Goal: Find specific page/section: Find specific page/section

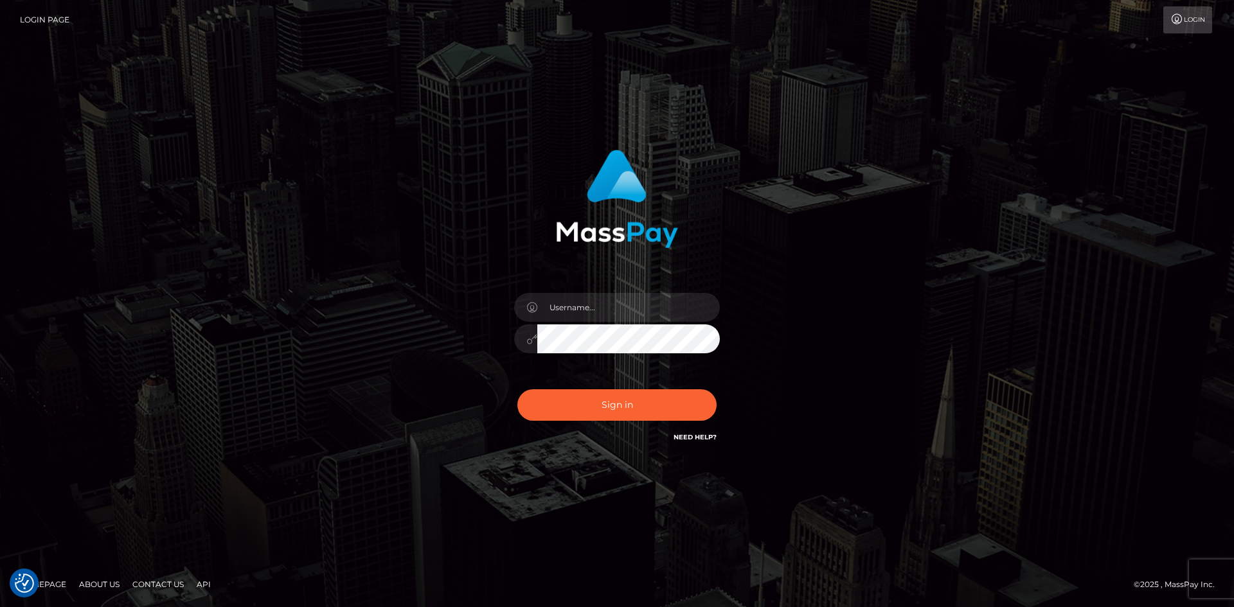
drag, startPoint x: 272, startPoint y: 274, endPoint x: 378, endPoint y: 274, distance: 105.4
click at [273, 274] on div "Sign in" at bounding box center [617, 303] width 732 height 327
click at [589, 307] on input "text" at bounding box center [628, 307] width 182 height 29
type input "Maia"
click at [643, 403] on button "Sign in" at bounding box center [616, 404] width 199 height 31
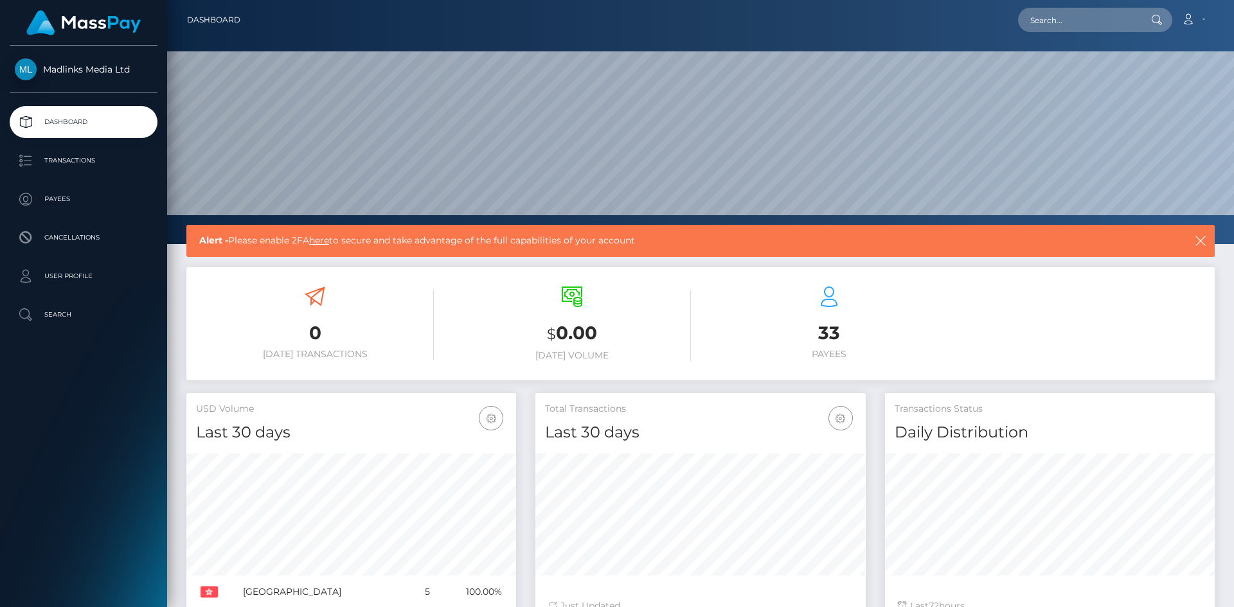
scroll to position [228, 330]
click at [68, 202] on p "Payees" at bounding box center [83, 199] width 137 height 19
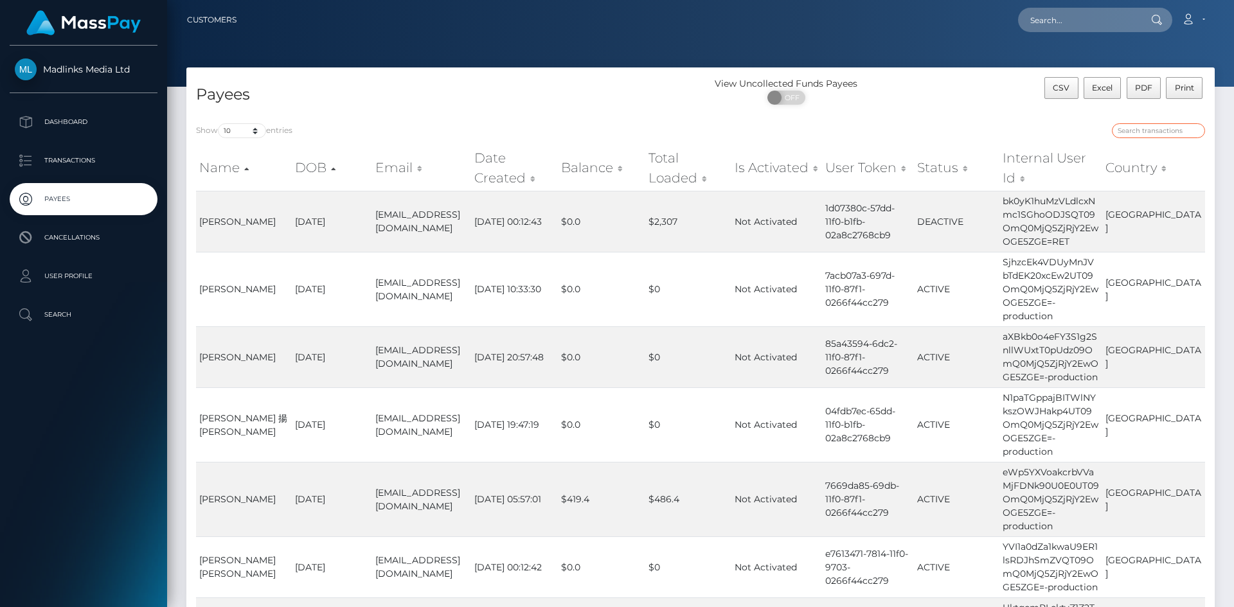
click at [1151, 125] on input "search" at bounding box center [1158, 130] width 93 height 15
paste input "d3hWZlhmRis1UE1DRG5rV2ZmUXJIdz09OmQ0MjQ5ZjRjY2EwOGE5ZGE="
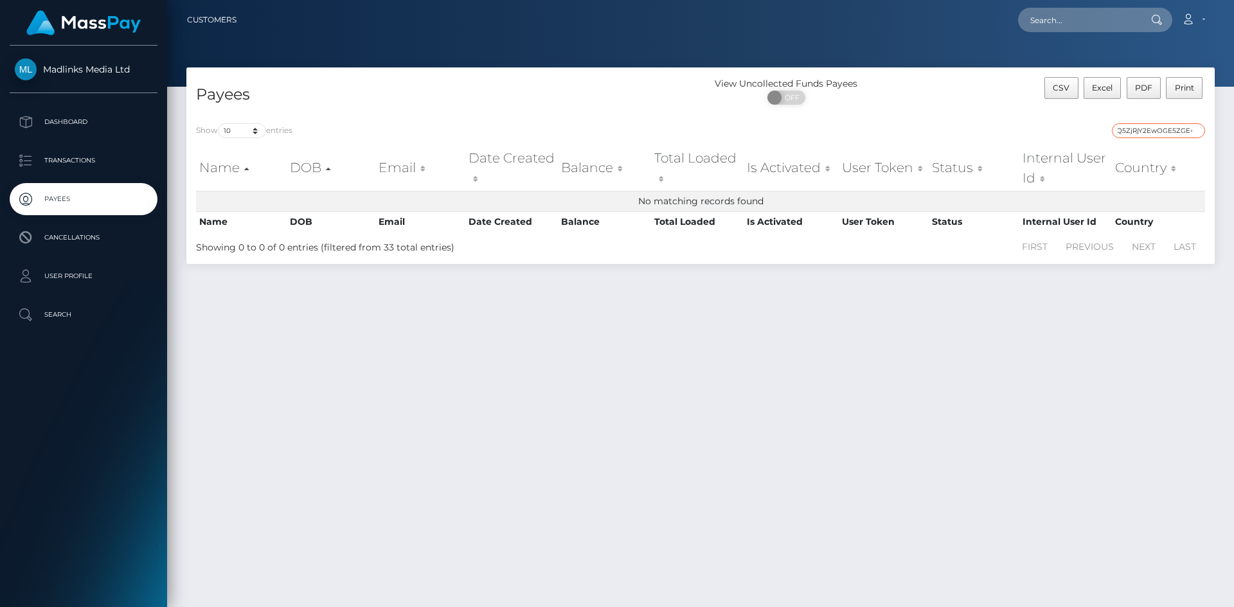
paste input "search"
type input "d3hWZlhmRis1UE1DRG5rV2ZmUXJIdz09OmQ0MjQ5ZjRjY2EwOGE5ZGE="
click at [1086, 15] on input "text" at bounding box center [1078, 20] width 121 height 24
paste input "NVZYWlN3d1BGOTczRFZqU0lXQTcvdz09OmQ0MjQ5ZjRjY2EwOGE5ZGE="
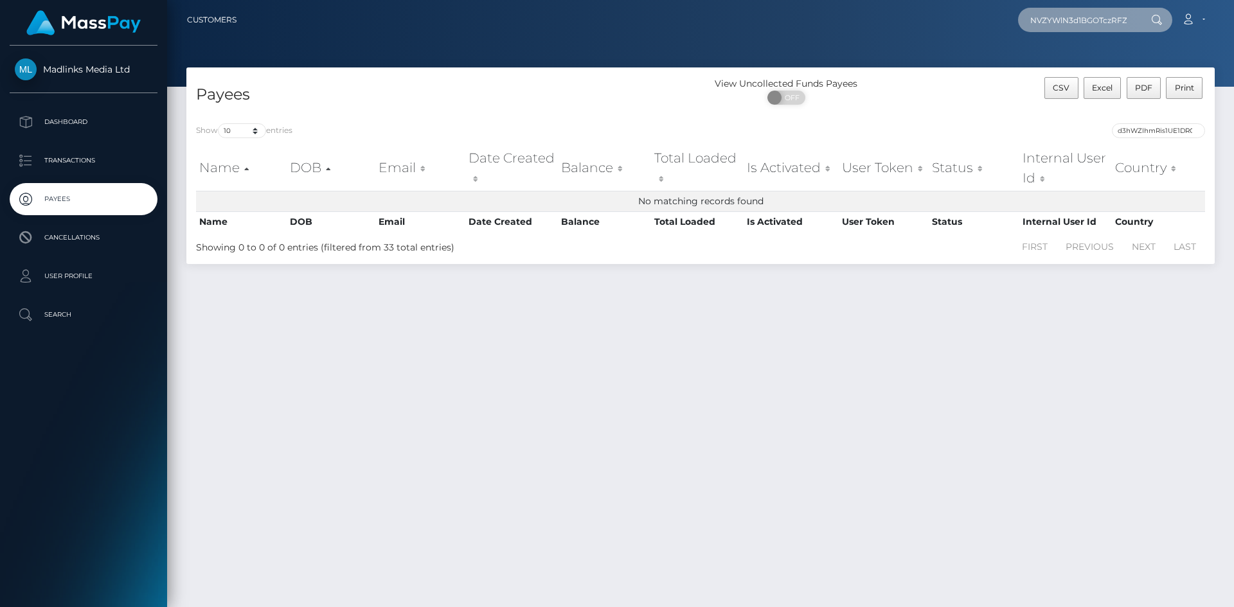
scroll to position [0, 186]
type input "NVZYWlN3d1BGOTczRFZqU0lXQTcvdz09OmQ0MjQ5ZjRjY2EwOGE5ZGE="
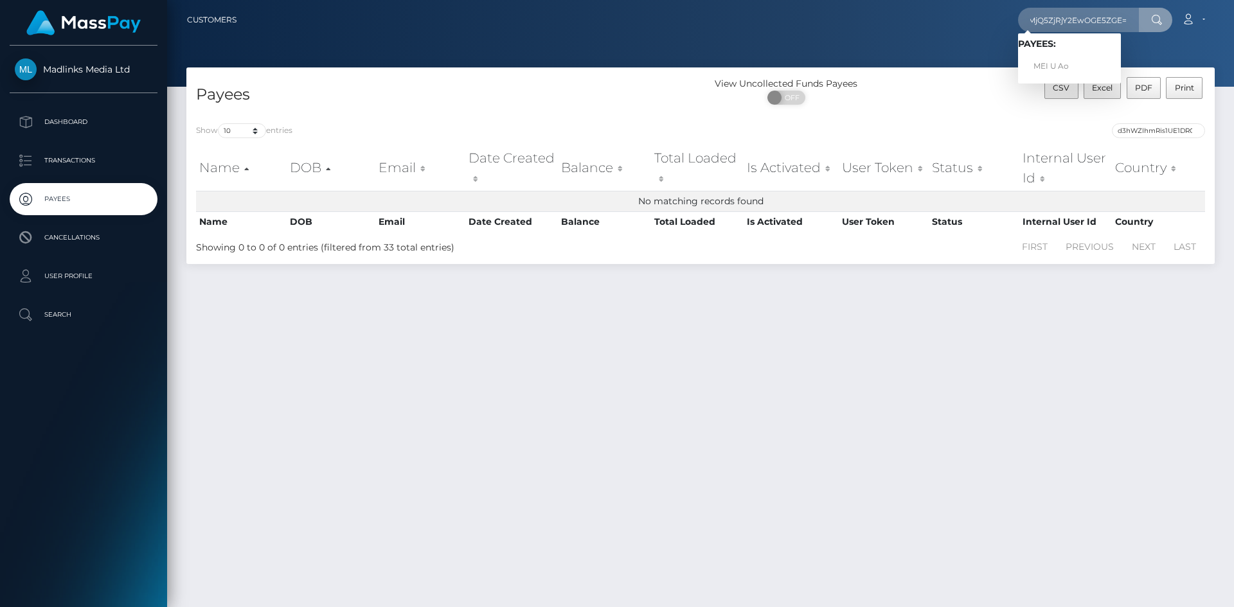
click at [959, 50] on div at bounding box center [700, 43] width 1067 height 87
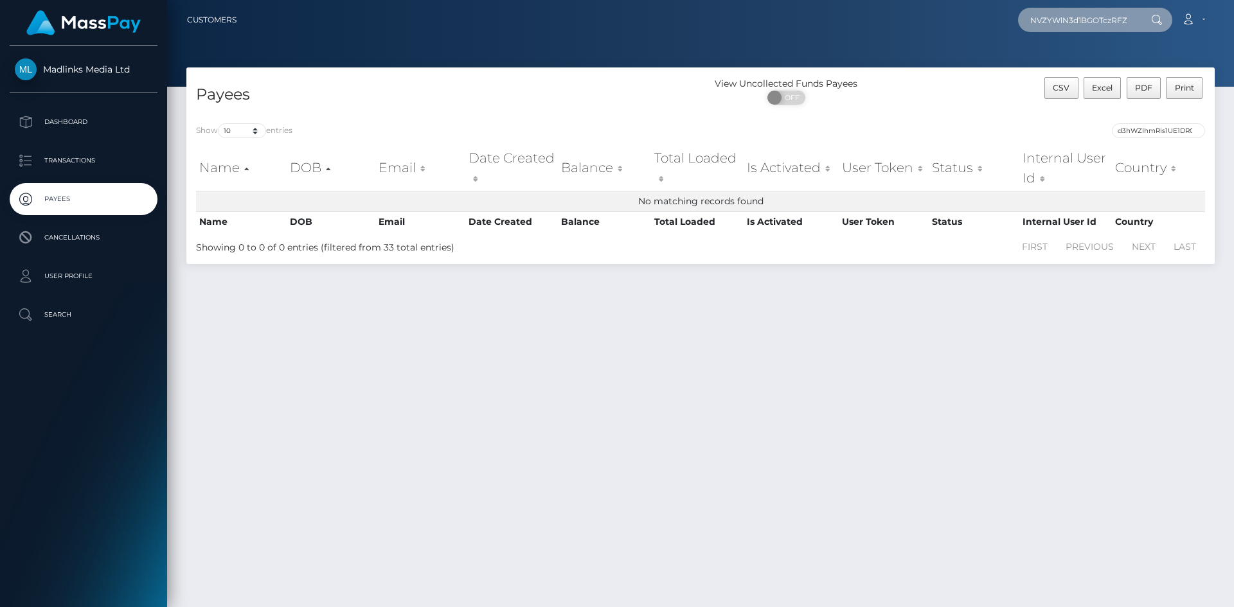
click at [1124, 21] on input "NVZYWlN3d1BGOTczRFZqU0lXQTcvdz09OmQ0MjQ5ZjRjY2EwOGE5ZGE=" at bounding box center [1078, 20] width 121 height 24
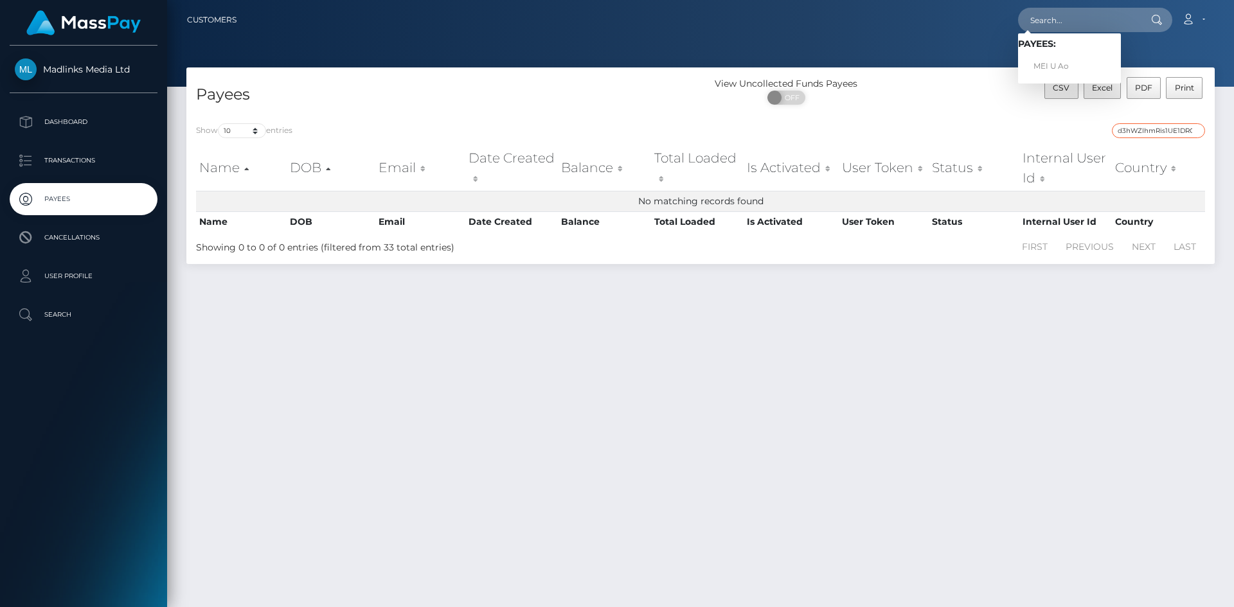
click at [1150, 125] on input "d3hWZlhmRis1UE1DRG5rV2ZmUXJIdz09OmQ0MjQ5ZjRjY2EwOGE5ZGE=" at bounding box center [1158, 130] width 93 height 15
paste input "NVZYWlN3d1BGOTczRFZqU0lXQTcv"
type input "NVZYWlN3d1BGOTczRFZqU0lXQTcvdz09OmQ0MjQ5ZjRjY2EwOGE5ZGE="
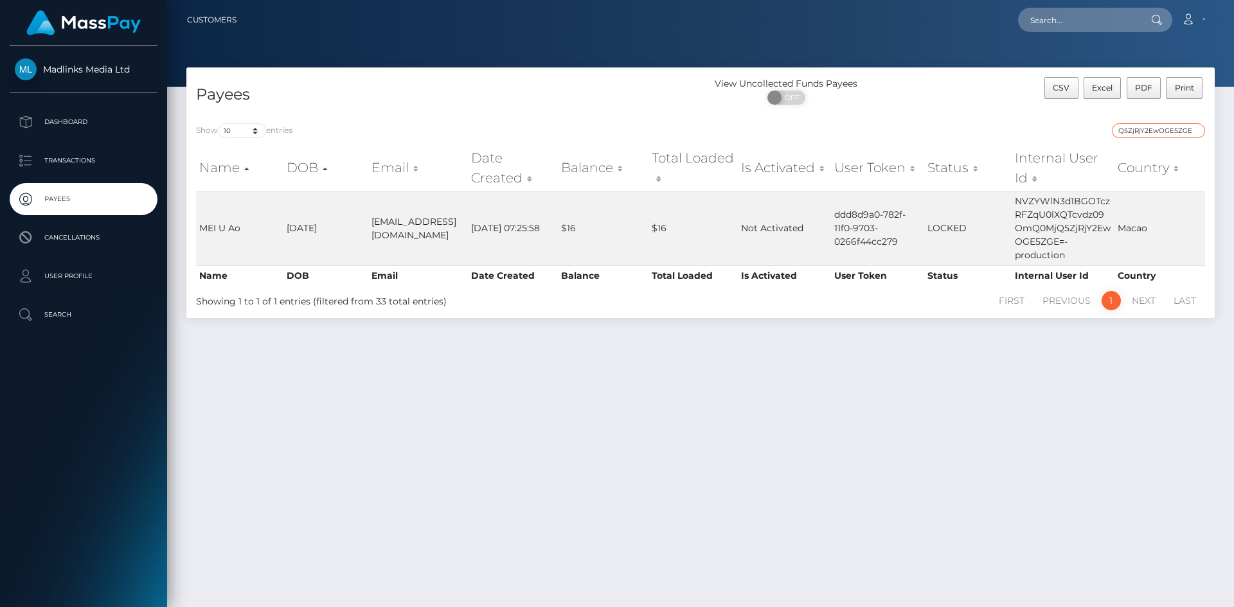
click at [1195, 129] on input "NVZYWlN3d1BGOTczRFZqU0lXQTcvdz09OmQ0MjQ5ZjRjY2EwOGE5ZGE=" at bounding box center [1158, 130] width 93 height 15
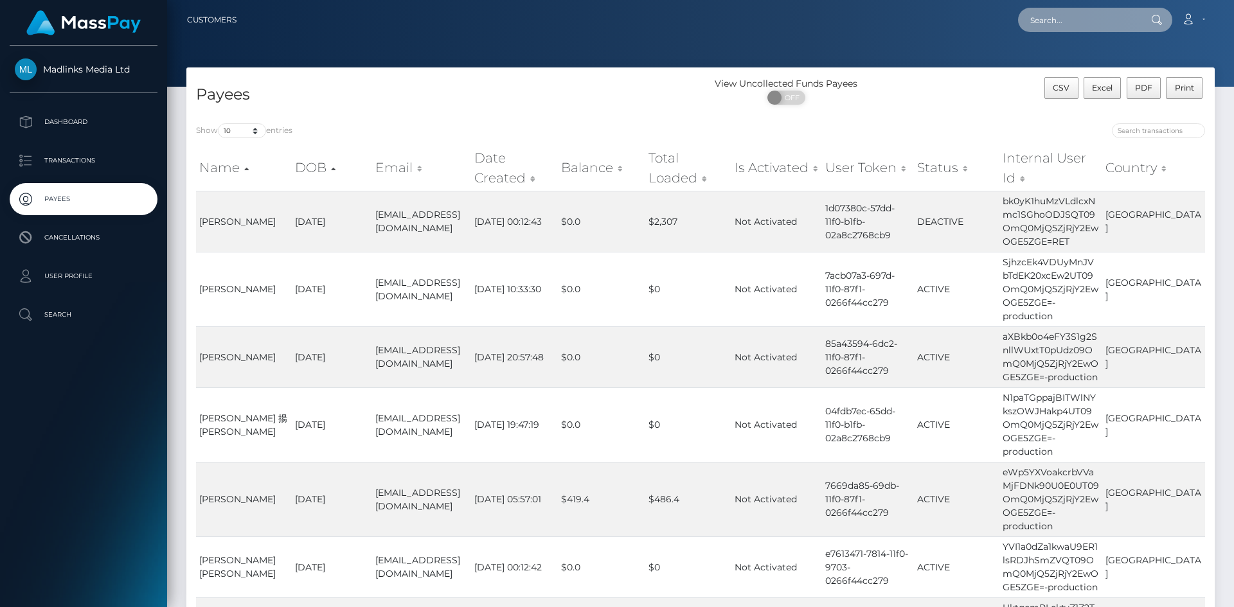
click at [1064, 24] on input "text" at bounding box center [1078, 20] width 121 height 24
paste input "NVZYWlN3d1BGOTczRFZqU0lXQTcvdz09OmQ0MjQ5ZjRjY2EwOGE5ZGE="
type input "NVZYWlN3d1BGOTczRFZqU0lXQTcvdz09OmQ0MjQ5ZjRjY2EwOGE5ZGE="
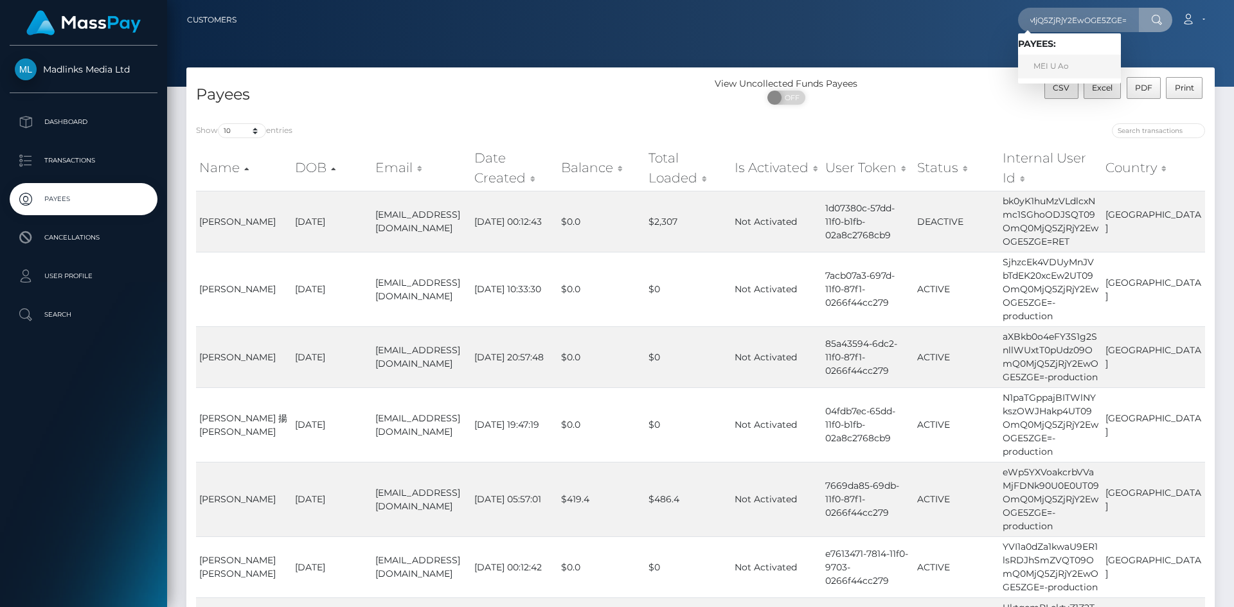
click at [1040, 68] on link "MEI U Ao" at bounding box center [1069, 67] width 103 height 24
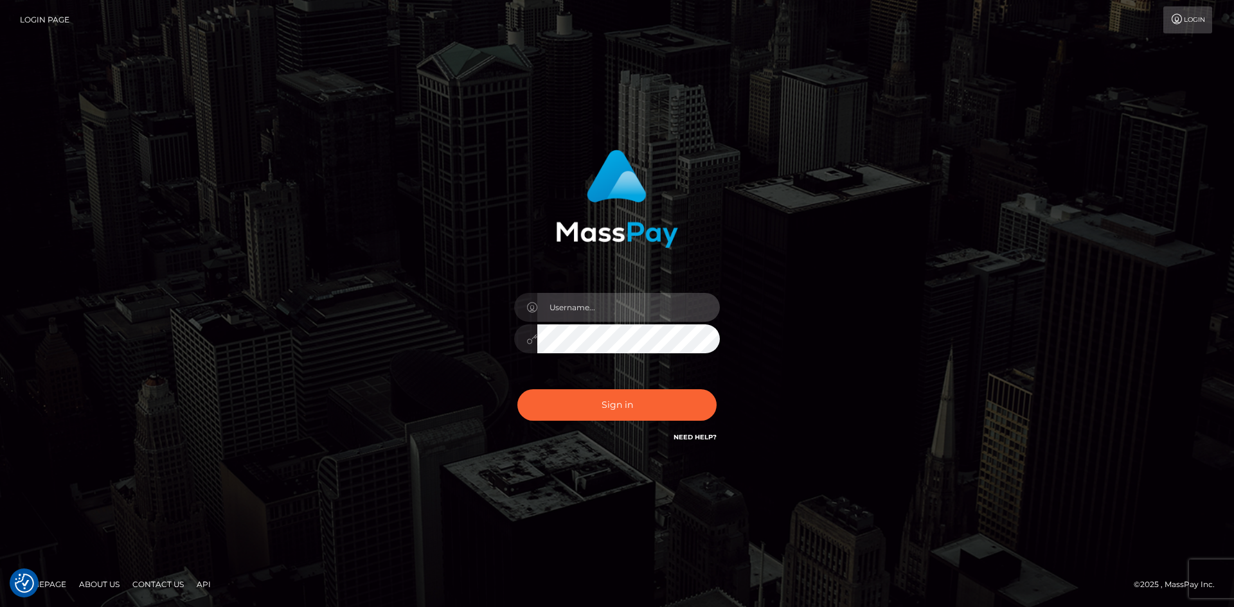
click at [592, 308] on input "text" at bounding box center [628, 307] width 182 height 29
type input "[PERSON_NAME]"
drag, startPoint x: 331, startPoint y: 298, endPoint x: 504, endPoint y: 329, distance: 175.6
click at [331, 298] on div "Maia Sign in" at bounding box center [617, 303] width 732 height 327
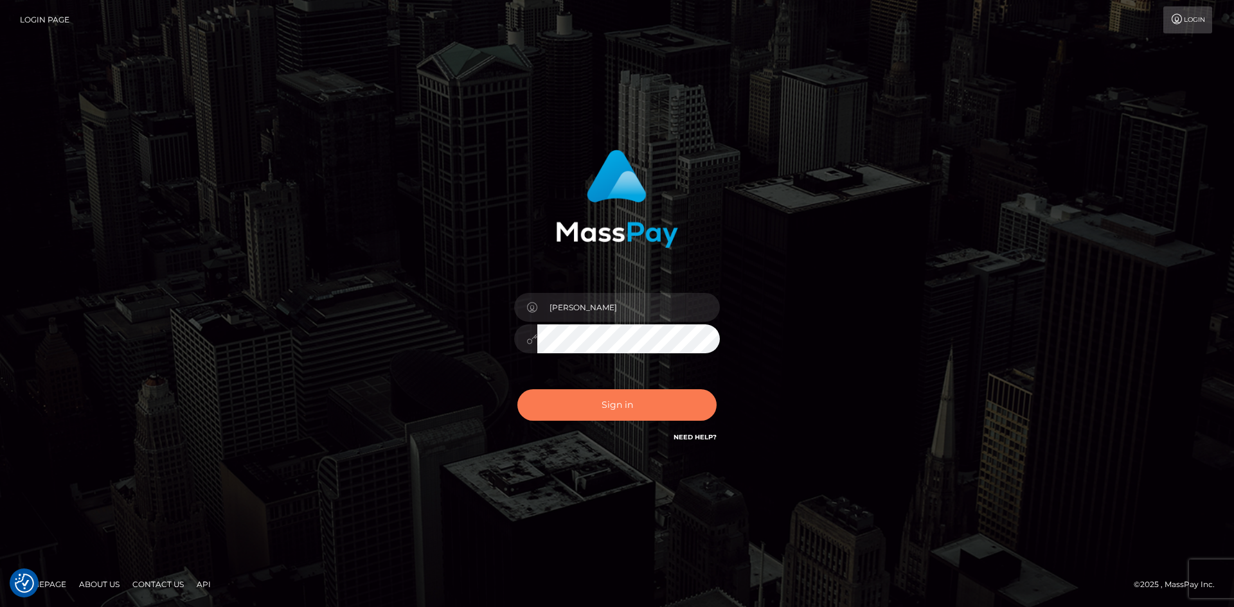
click at [632, 405] on button "Sign in" at bounding box center [616, 404] width 199 height 31
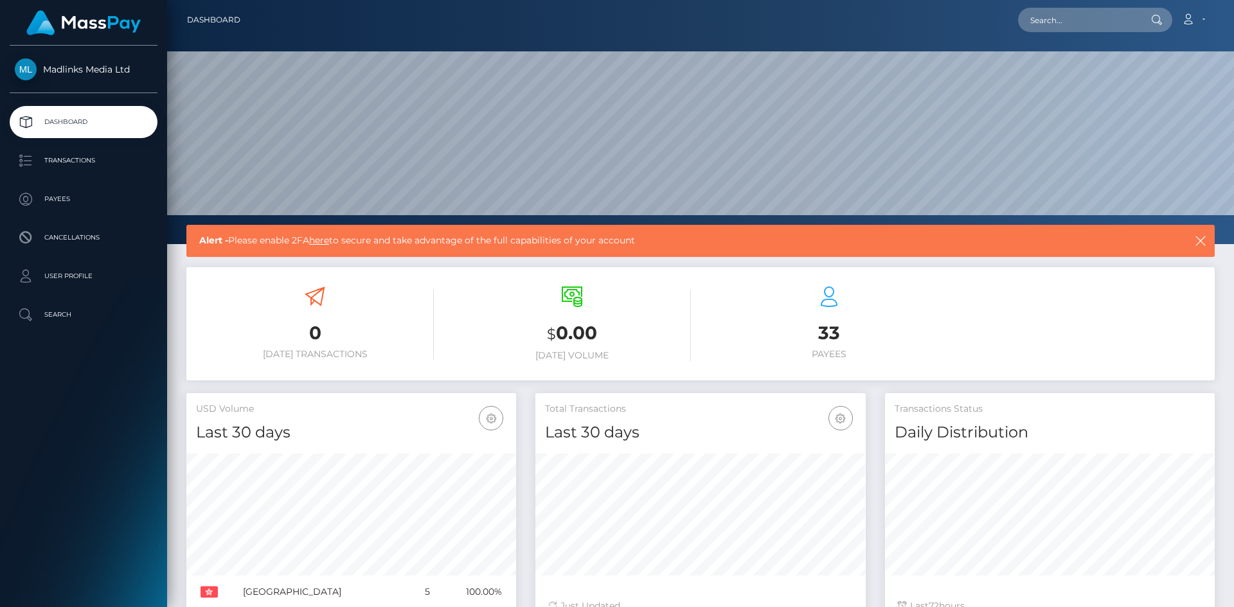
scroll to position [228, 330]
click at [53, 192] on p "Payees" at bounding box center [83, 199] width 137 height 19
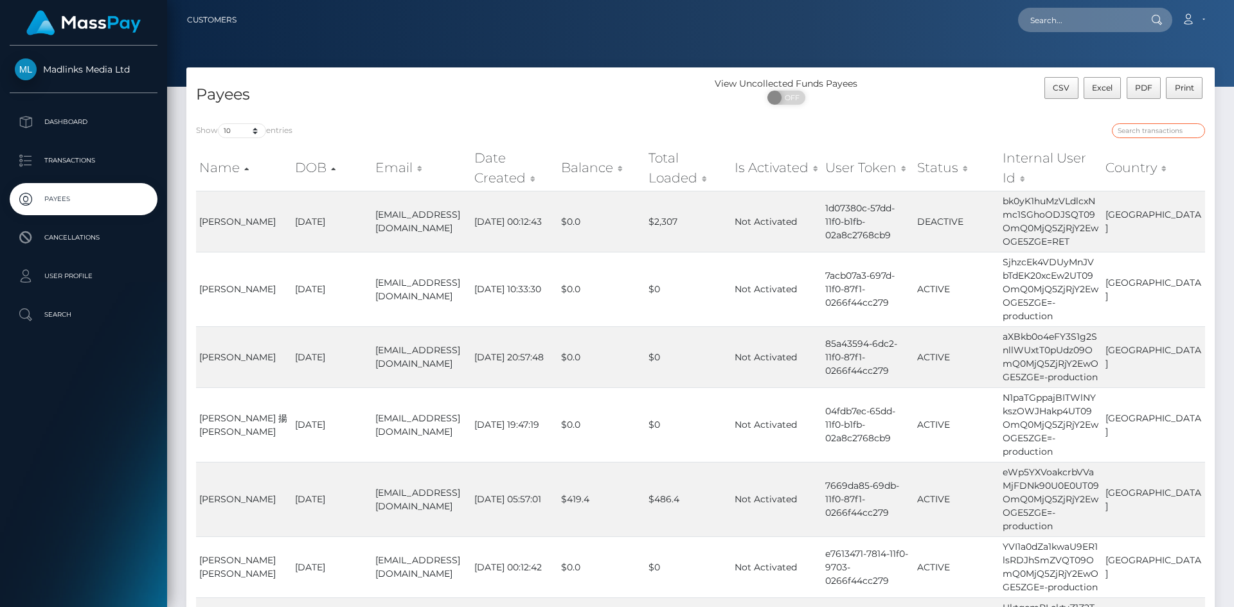
click at [1132, 134] on input "search" at bounding box center [1158, 130] width 93 height 15
paste input "d3hWZlhmRis1UE1DRG5rV2ZmUXJIdz09OmQ0MjQ5ZjRjY2EwOGE5ZGE="
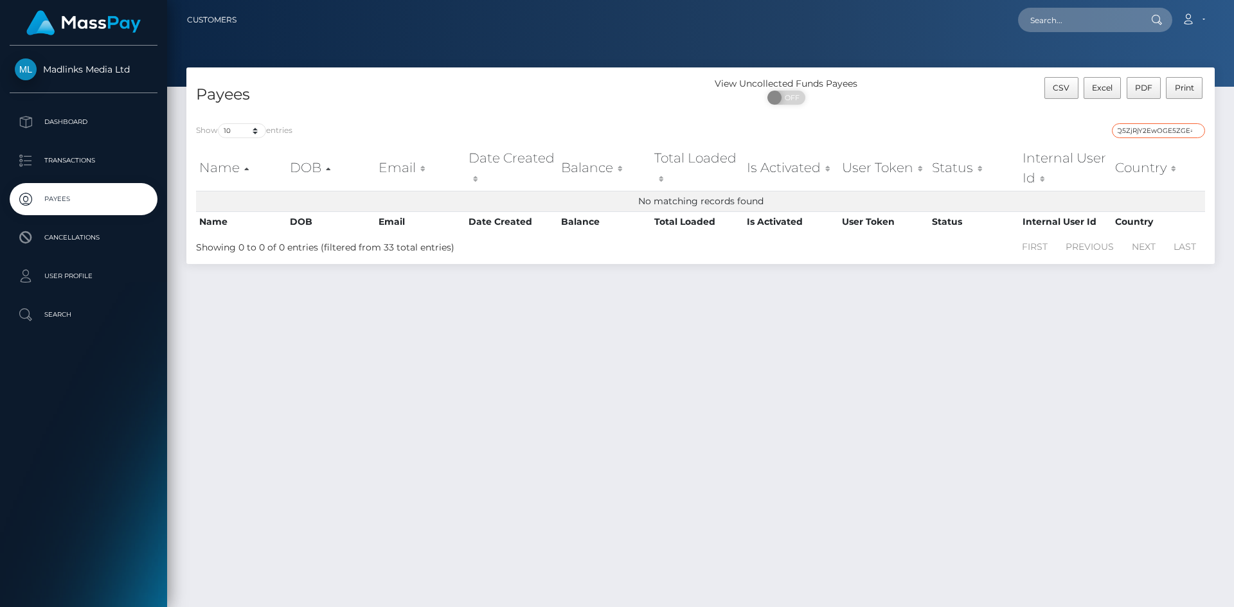
type input "d3hWZlhmRis1UE1DRG5rV2ZmUXJIdz09OmQ0MjQ5ZjRjY2EwOGE5ZGE="
click at [452, 448] on div "Payees View Uncollected Funds Payees ON OFF CSV Excel PDF Print Show 10 25 50 1…" at bounding box center [700, 331] width 1067 height 528
